Goal: Navigation & Orientation: Find specific page/section

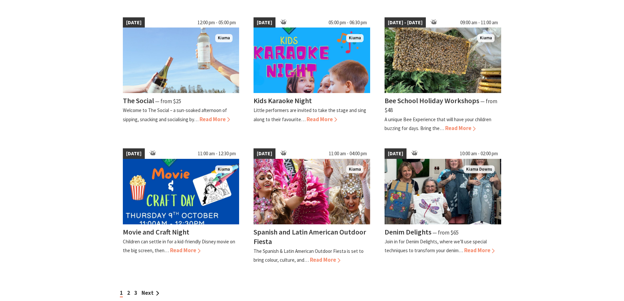
scroll to position [491, 0]
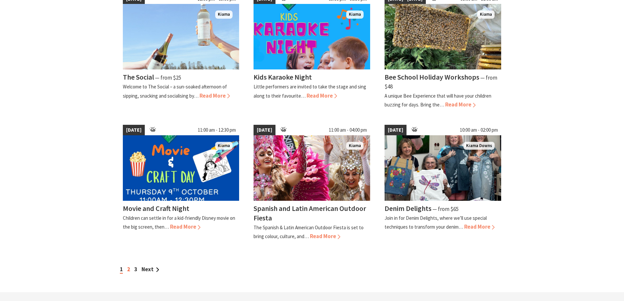
click at [129, 266] on link "2" at bounding box center [128, 269] width 3 height 7
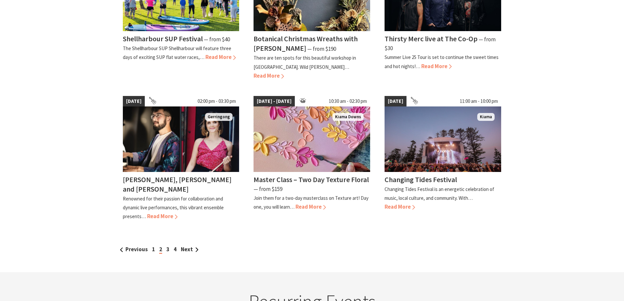
scroll to position [524, 0]
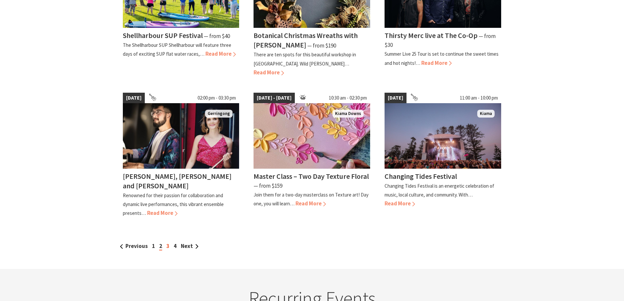
click at [167, 242] on link "3" at bounding box center [167, 245] width 3 height 7
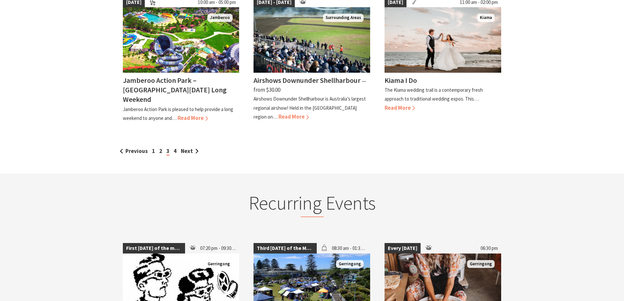
scroll to position [655, 0]
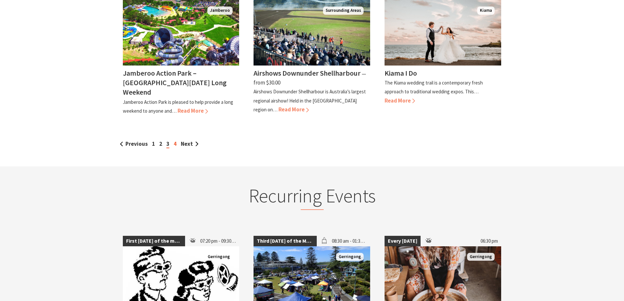
click at [174, 140] on link "4" at bounding box center [175, 143] width 3 height 7
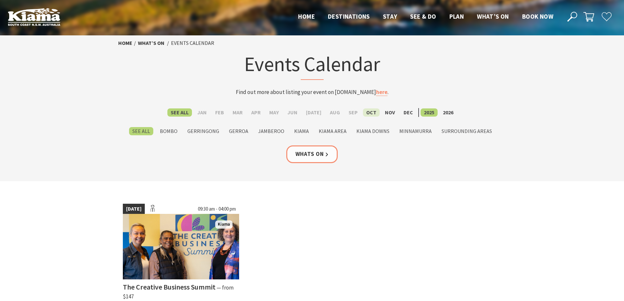
click at [367, 112] on label "Oct" at bounding box center [371, 112] width 17 height 8
click at [0, 0] on input "Oct" at bounding box center [0, 0] width 0 height 0
